Goal: Information Seeking & Learning: Learn about a topic

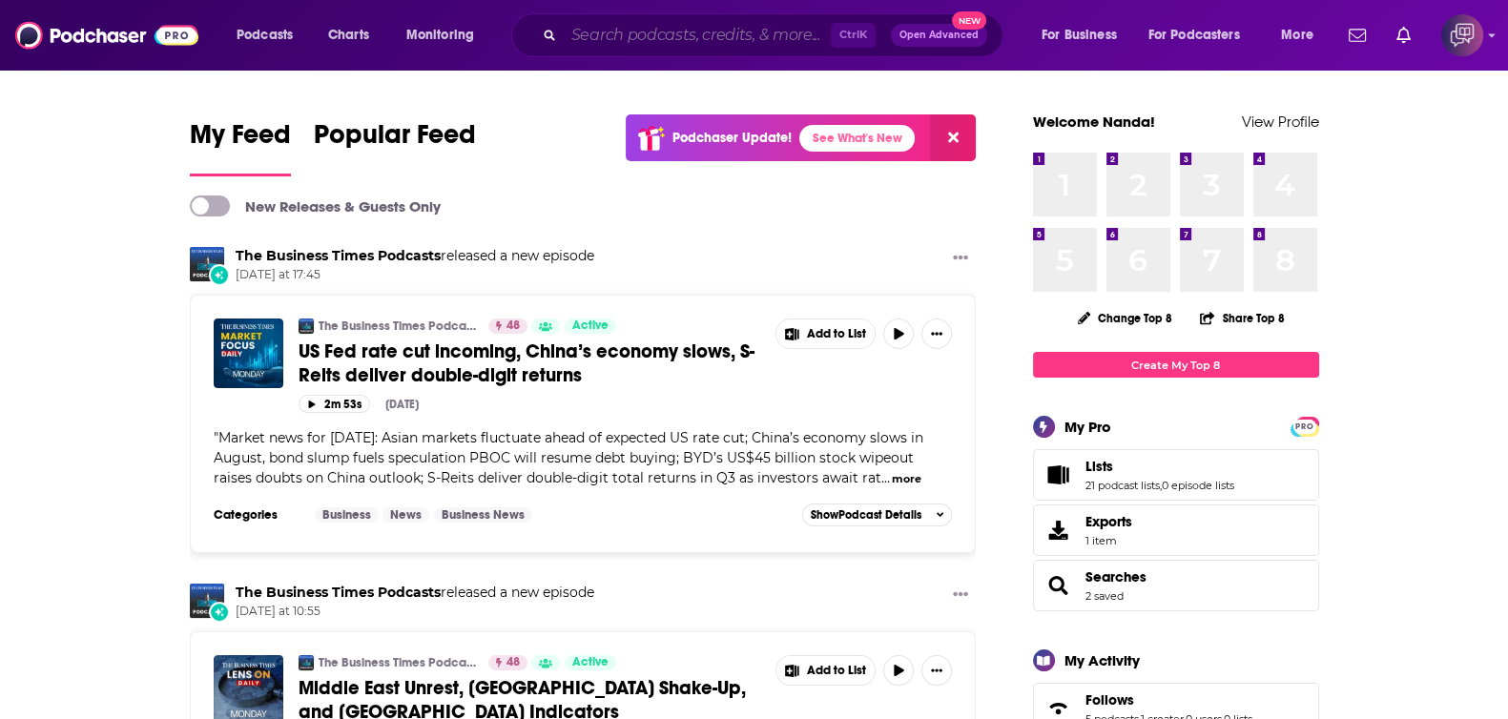
click at [740, 42] on input "Search podcasts, credits, & more..." at bounding box center [697, 35] width 267 height 31
paste input "Double Teamed with [PERSON_NAME] and [PERSON_NAME]"
type input "Double Teamed with [PERSON_NAME] and [PERSON_NAME]"
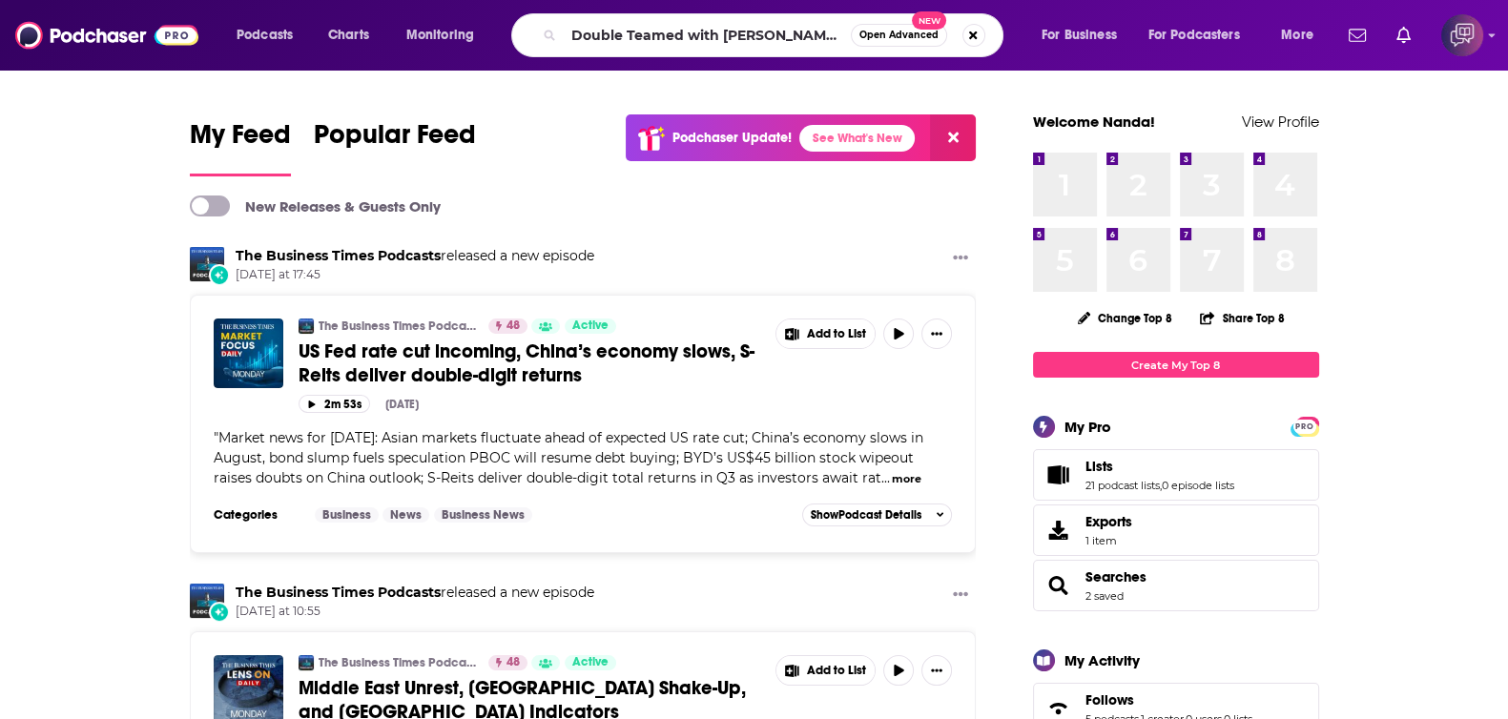
click at [892, 36] on span "Open Advanced" at bounding box center [898, 36] width 79 height 10
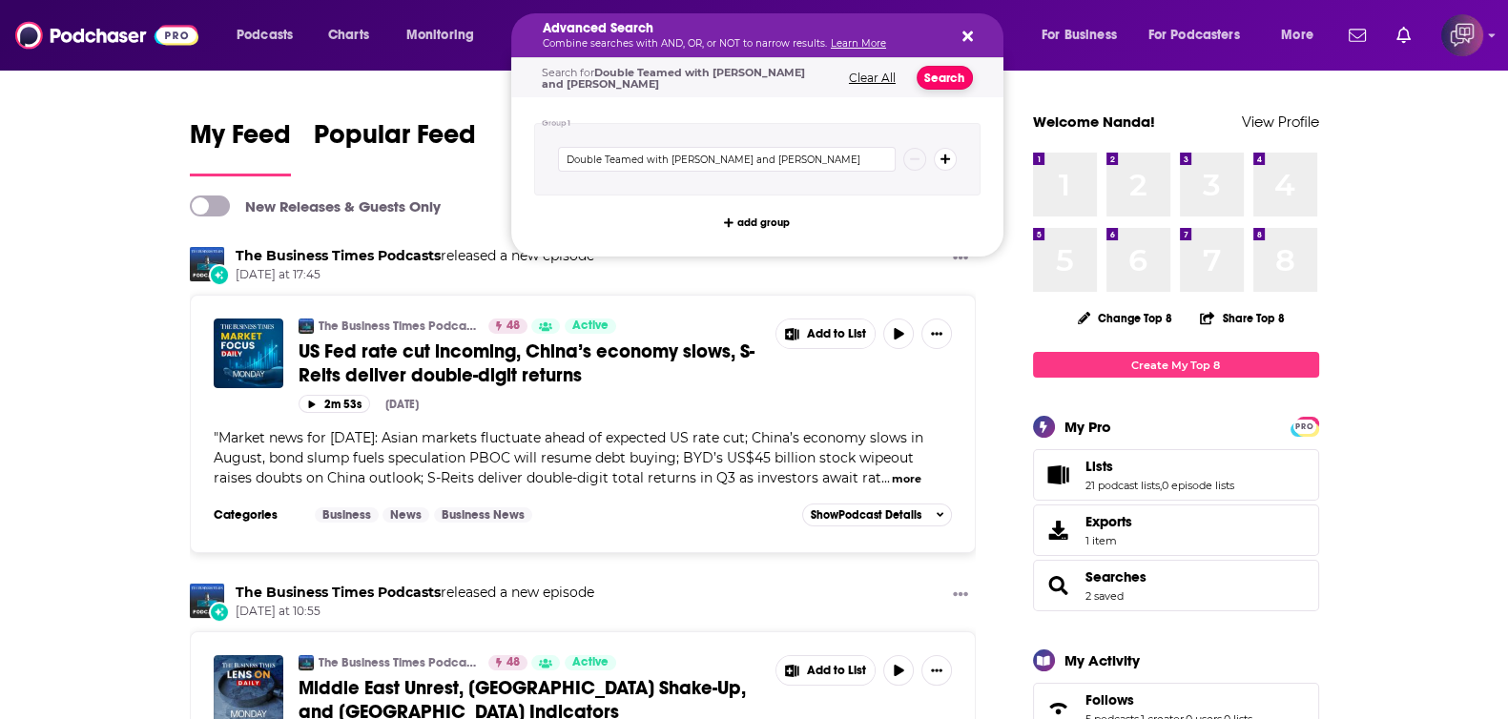
click at [938, 69] on button "Search" at bounding box center [945, 78] width 56 height 24
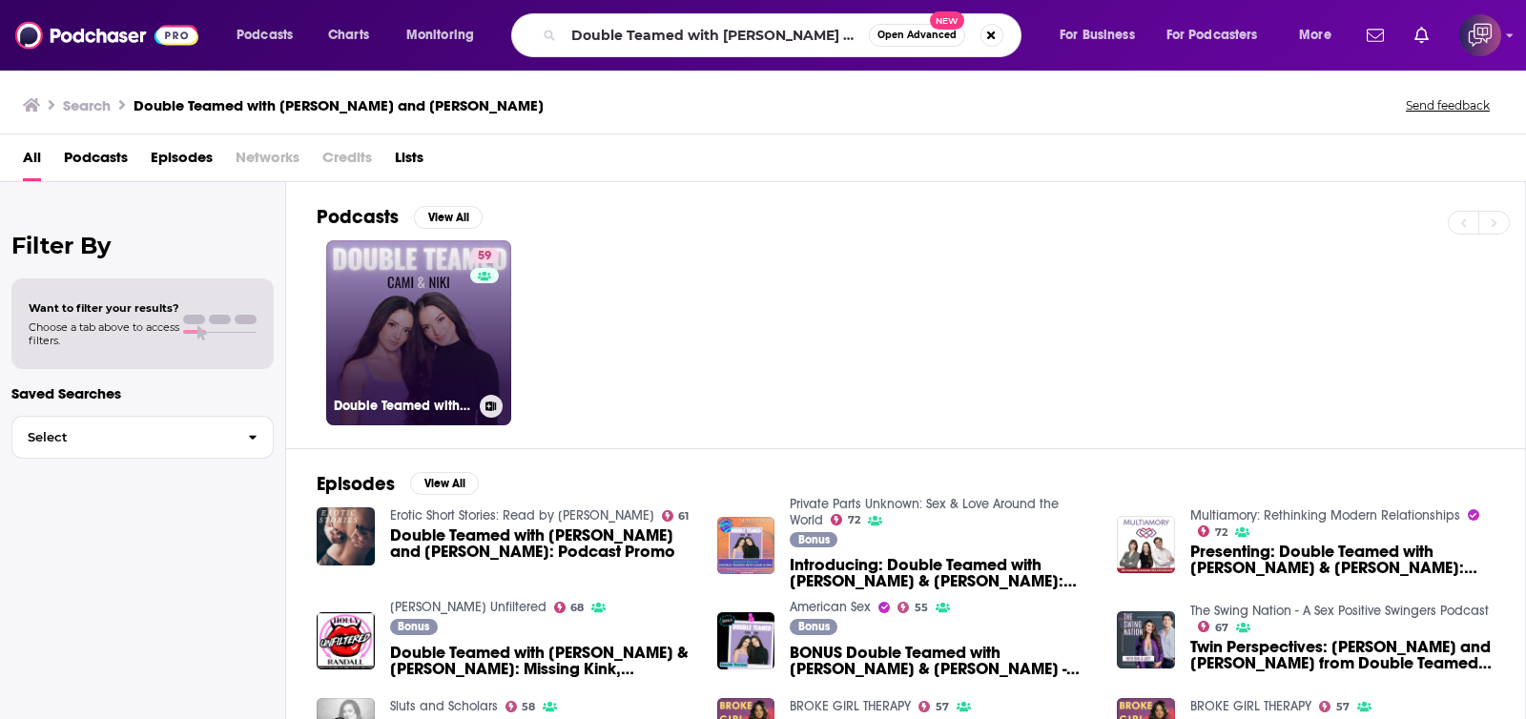
click at [403, 307] on link "59 Double Teamed with [PERSON_NAME] and [PERSON_NAME]" at bounding box center [418, 332] width 185 height 185
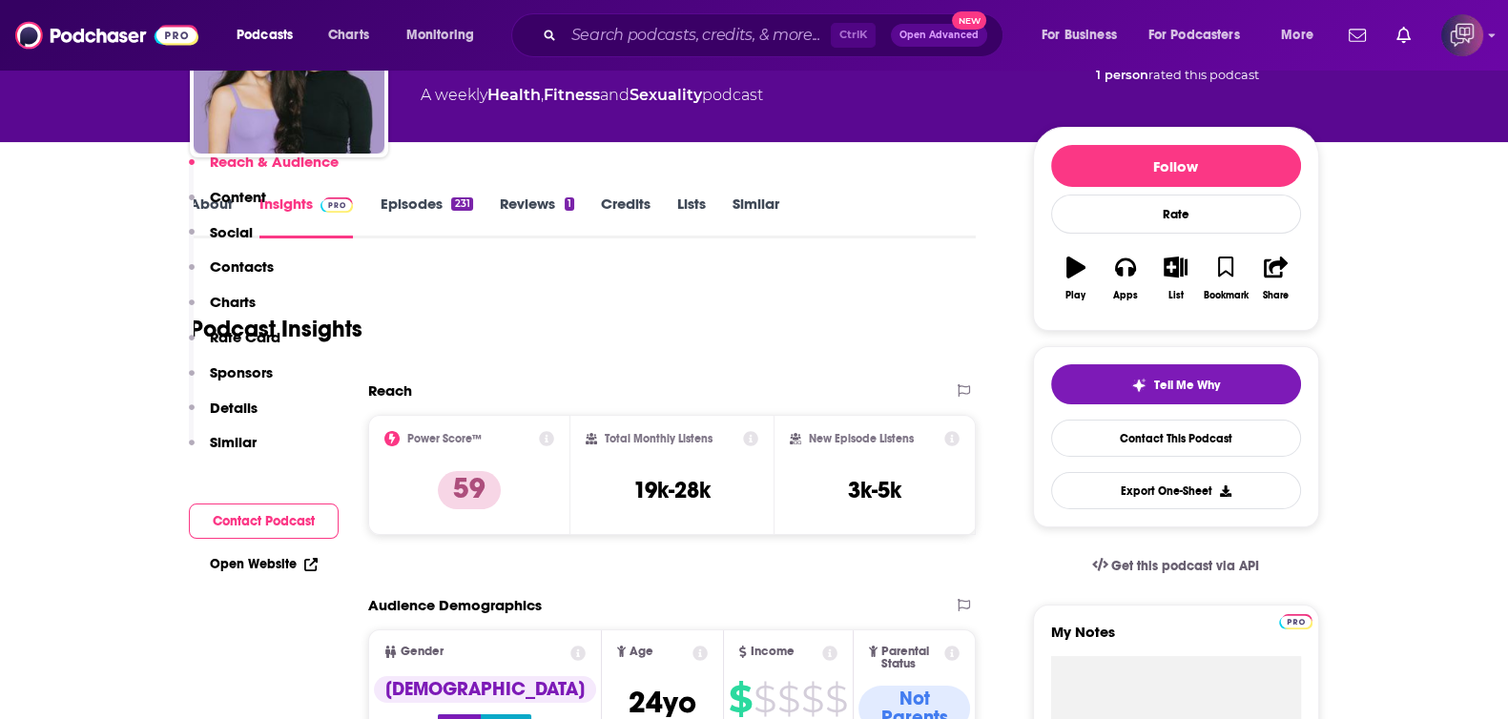
scroll to position [1549, 0]
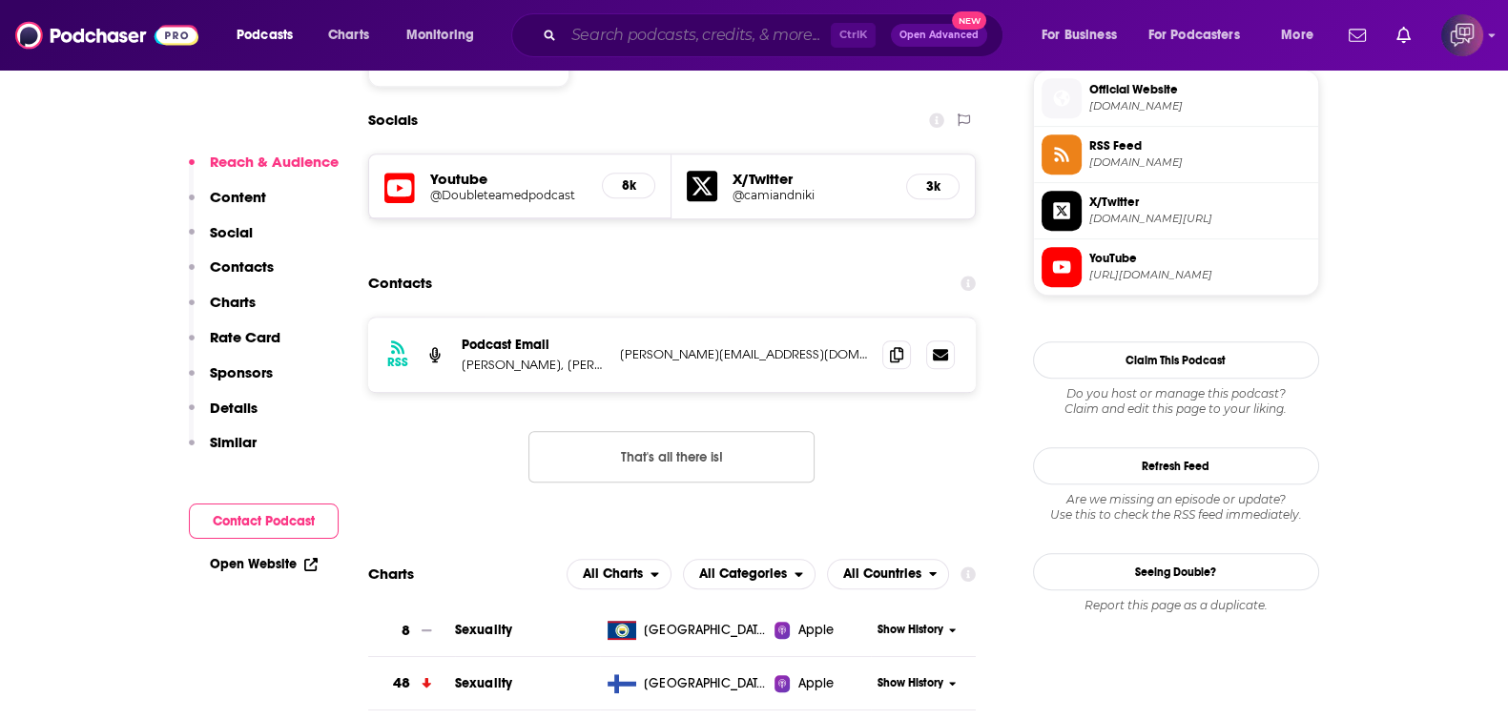
click at [760, 32] on input "Search podcasts, credits, & more..." at bounding box center [697, 35] width 267 height 31
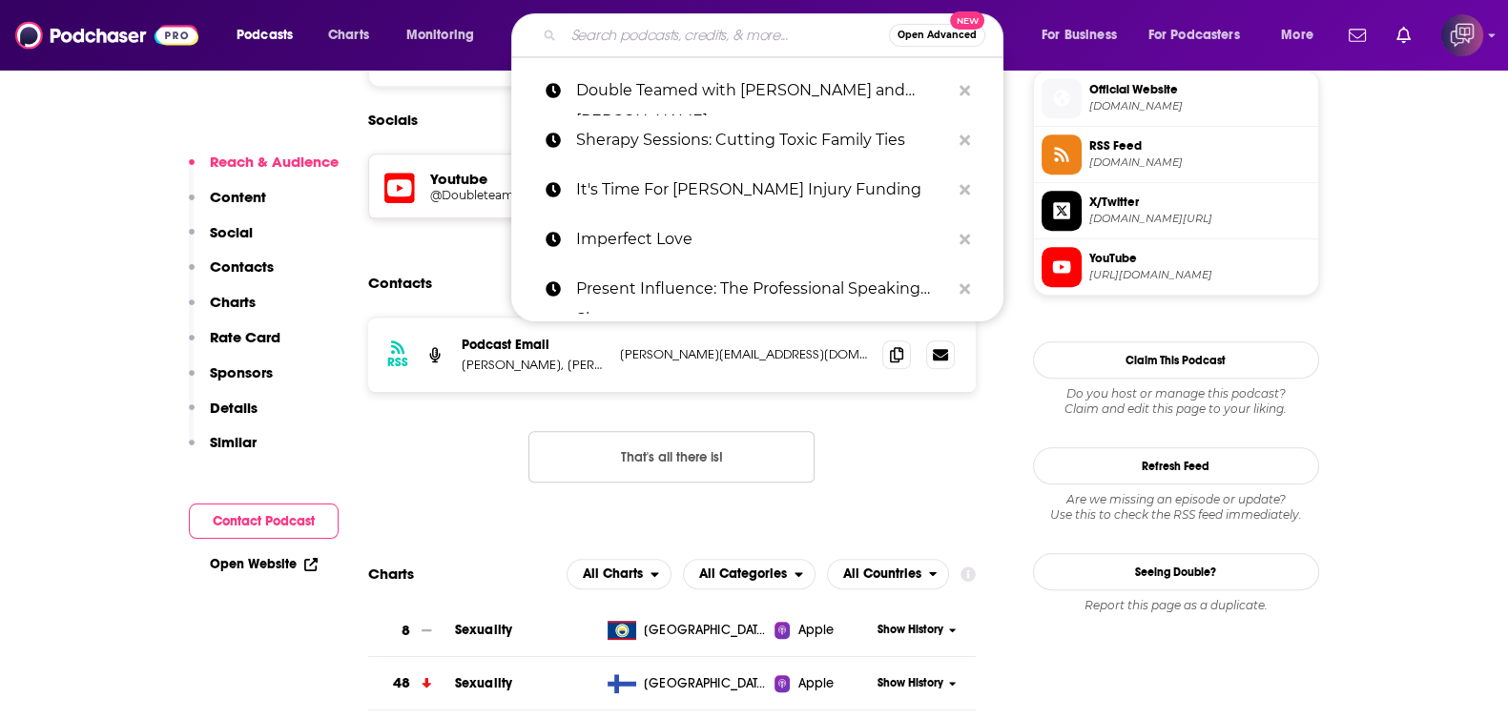
paste input "BROKE GIRL THERAPY"
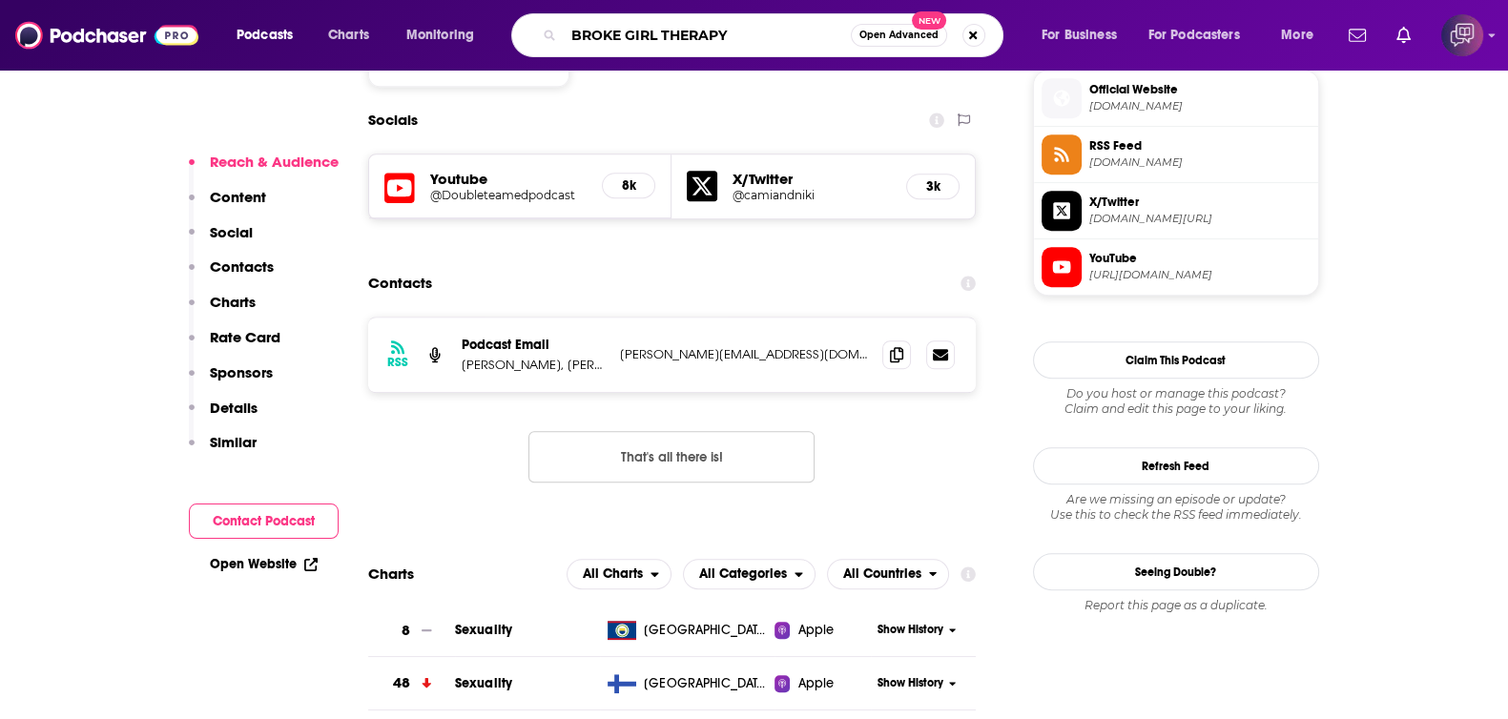
type input "BROKE GIRL THERAPY"
click at [897, 25] on button "Open Advanced New" at bounding box center [899, 35] width 96 height 23
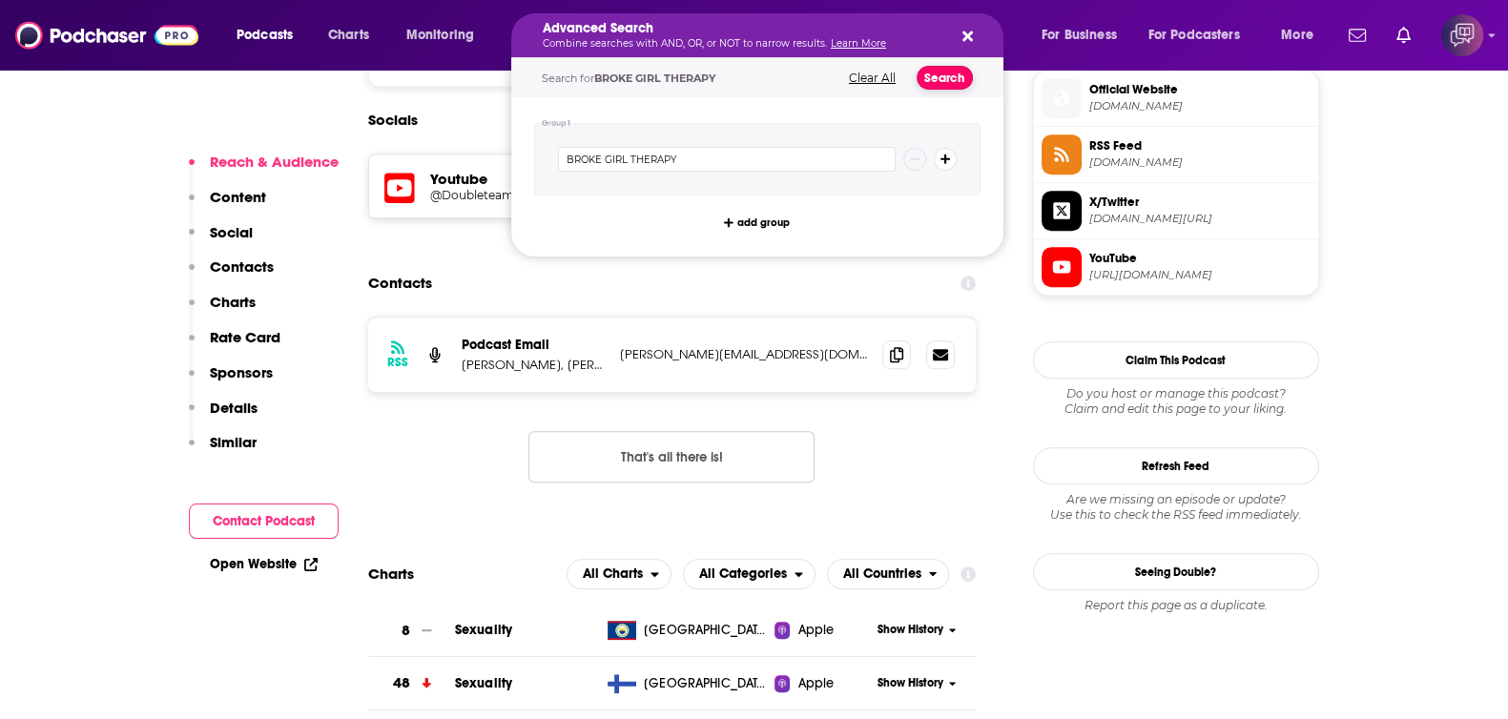
click at [939, 76] on button "Search" at bounding box center [945, 78] width 56 height 24
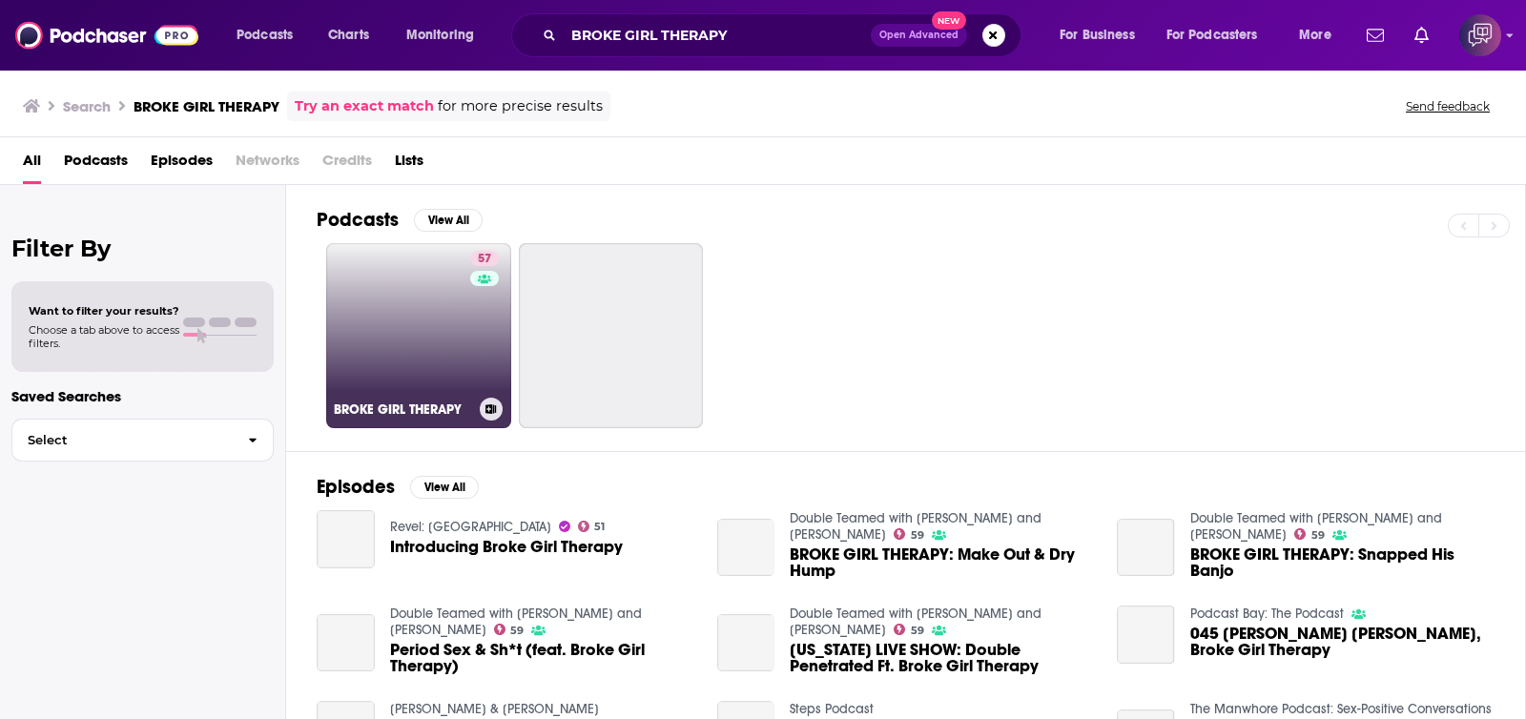
click at [439, 335] on link "57 BROKE GIRL THERAPY" at bounding box center [418, 335] width 185 height 185
